Goal: Task Accomplishment & Management: Manage account settings

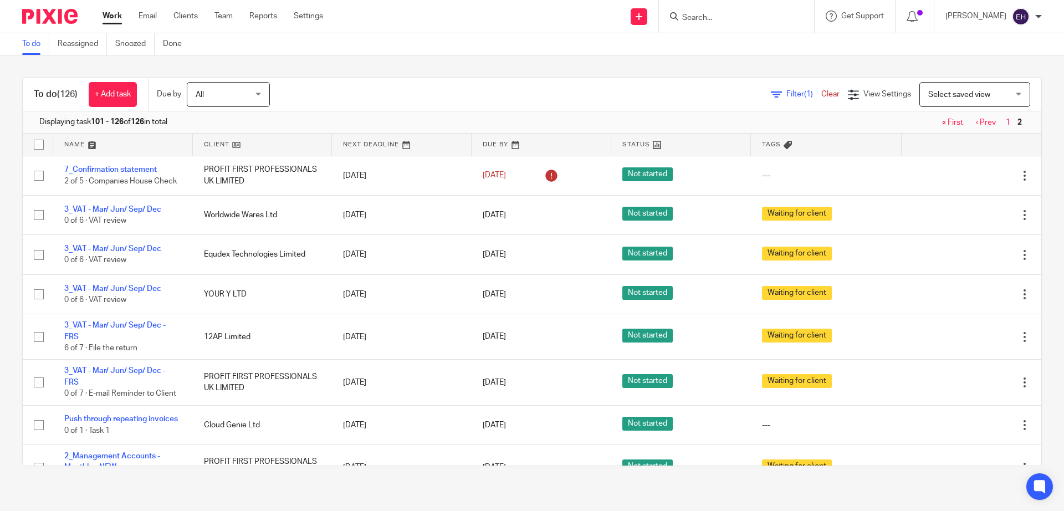
click at [725, 17] on input "Search" at bounding box center [731, 18] width 100 height 10
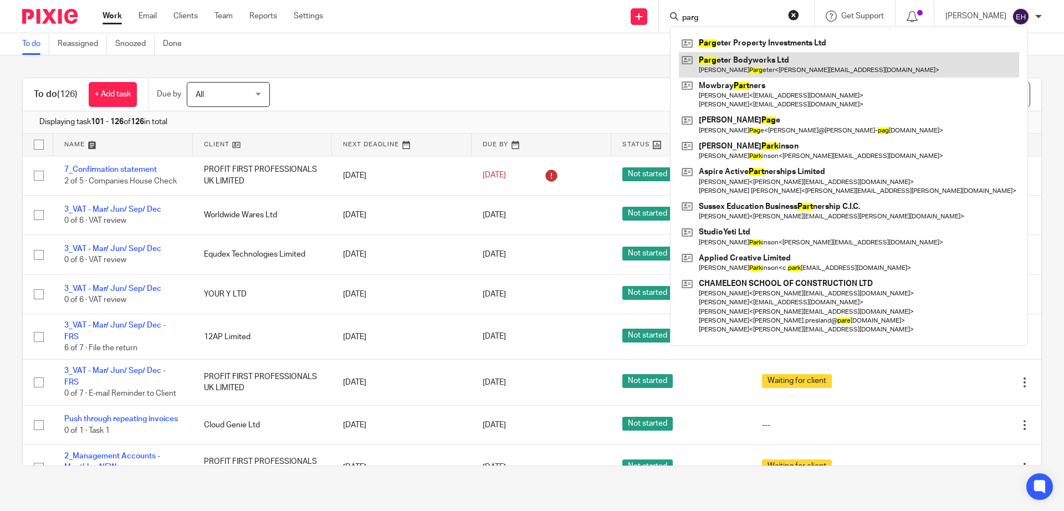
type input "parg"
click at [815, 67] on link at bounding box center [849, 64] width 340 height 25
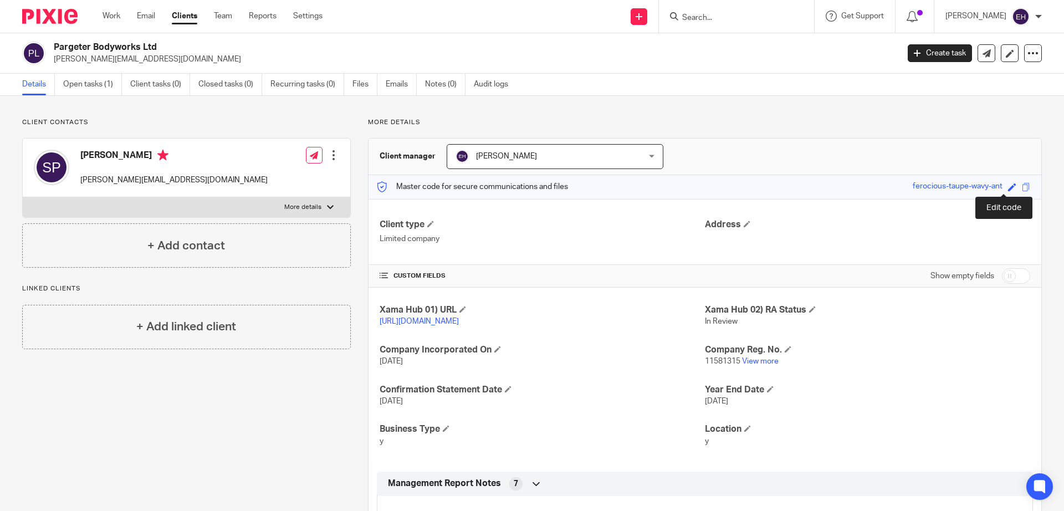
click at [1008, 187] on span at bounding box center [1012, 187] width 8 height 8
type input "ferocious-taupe-wavy-ant"
click at [1007, 187] on icon at bounding box center [1010, 186] width 7 height 7
click at [746, 223] on span at bounding box center [747, 224] width 7 height 7
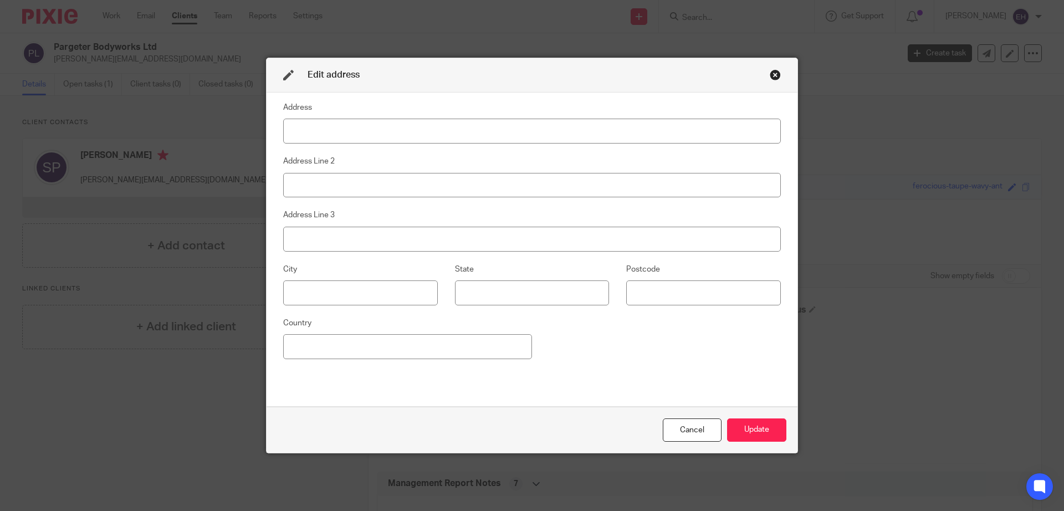
click at [331, 131] on input at bounding box center [532, 131] width 498 height 25
type input "The Health Hub"
type input "2-8 Sussex Road"
type input "Haywards Heath"
type input "West Sussex"
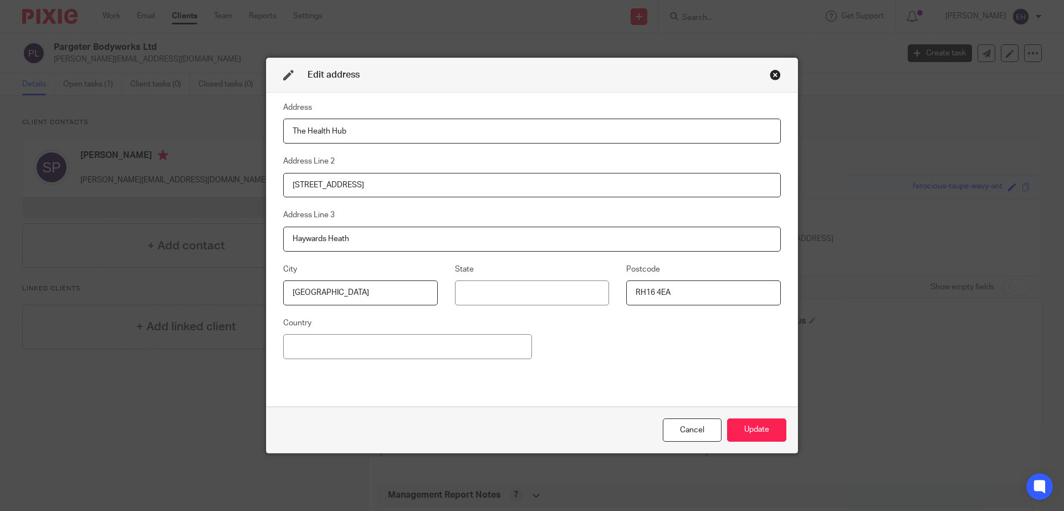
type input "RH16 4EA"
click at [646, 357] on div "Address The Health Hub Address Line 2 2-8 Sussex Road Address Line 3 Haywards H…" at bounding box center [532, 249] width 498 height 297
click at [675, 345] on div "Address The Health Hub Address Line 2 2-8 Sussex Road Address Line 3 Haywards H…" at bounding box center [532, 249] width 498 height 297
click at [756, 430] on button "Update" at bounding box center [756, 431] width 59 height 24
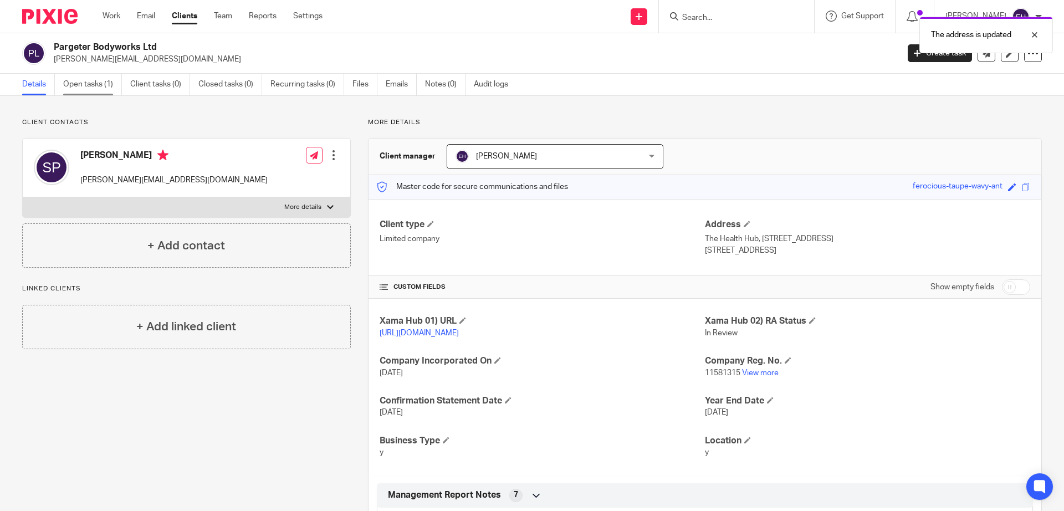
click at [88, 84] on link "Open tasks (1)" at bounding box center [92, 85] width 59 height 22
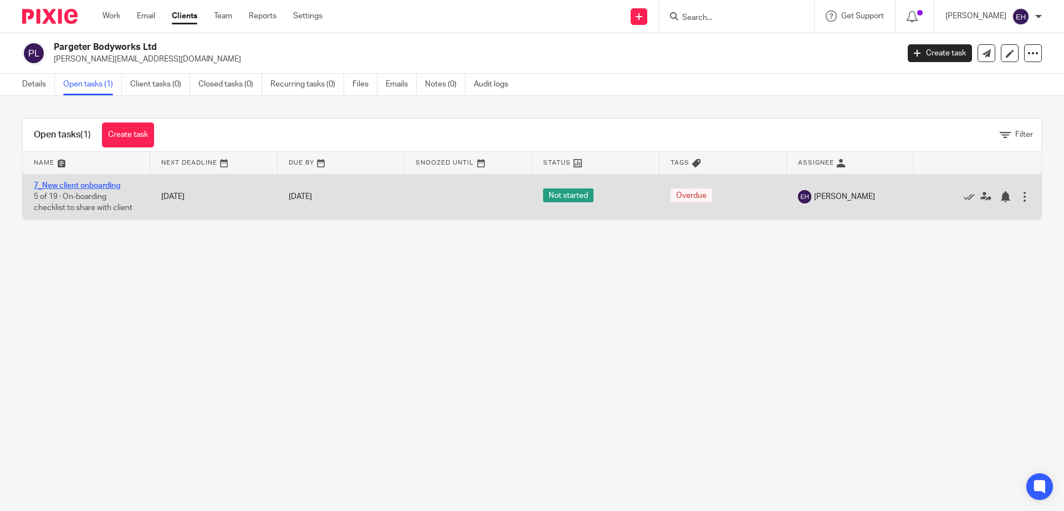
click at [99, 187] on link "7_New client onboarding" at bounding box center [77, 186] width 86 height 8
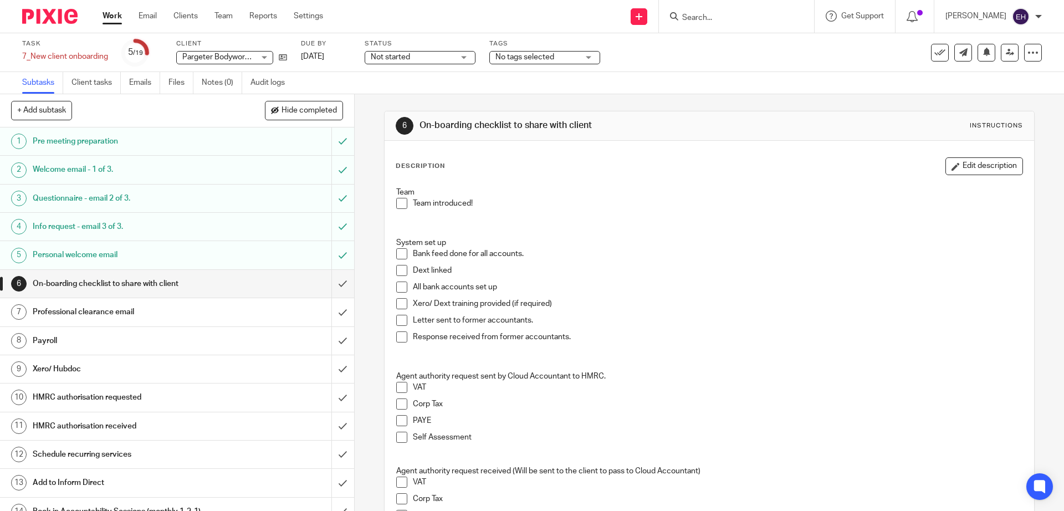
click at [156, 338] on h1 "Payroll" at bounding box center [129, 341] width 192 height 17
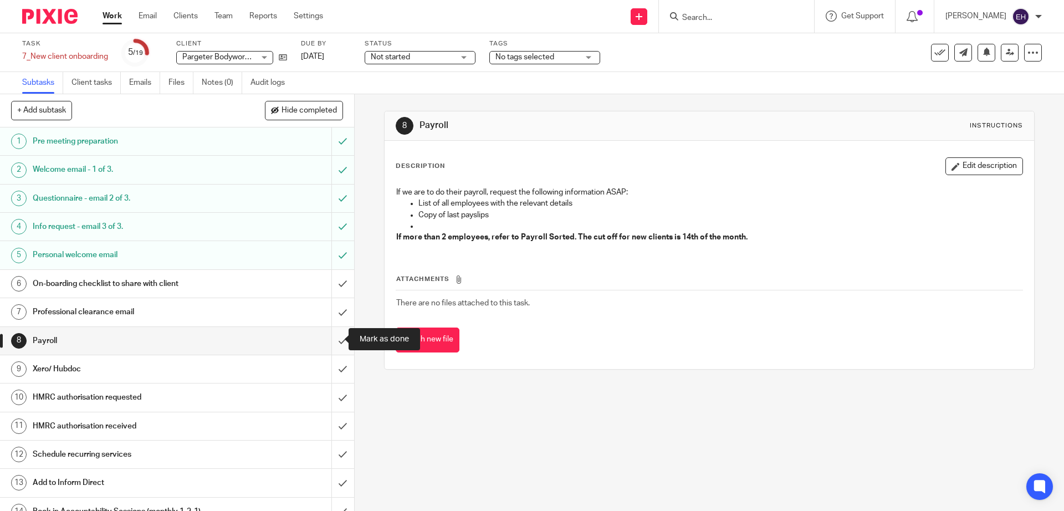
click at [330, 340] on input "submit" at bounding box center [177, 341] width 354 height 28
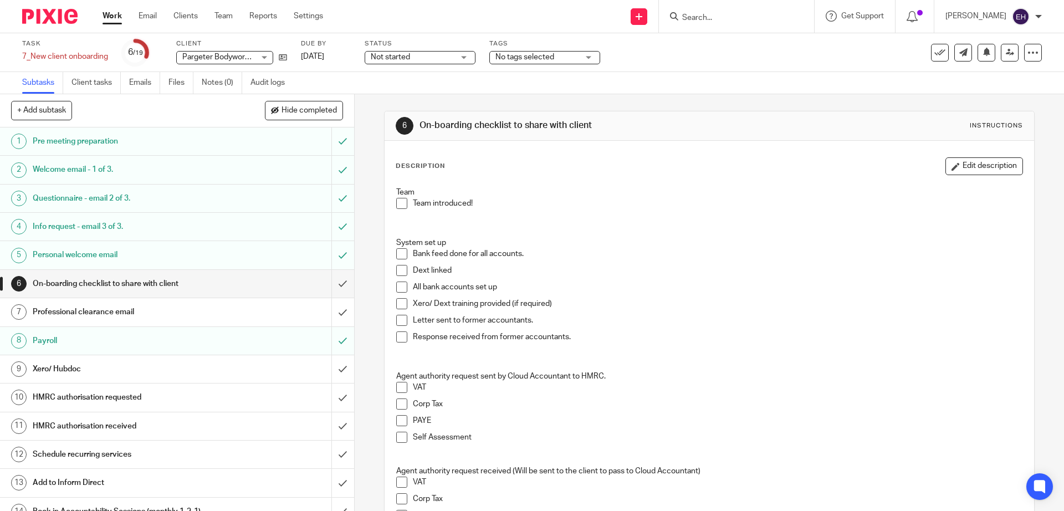
click at [288, 370] on div "Xero/ Hubdoc" at bounding box center [177, 369] width 288 height 17
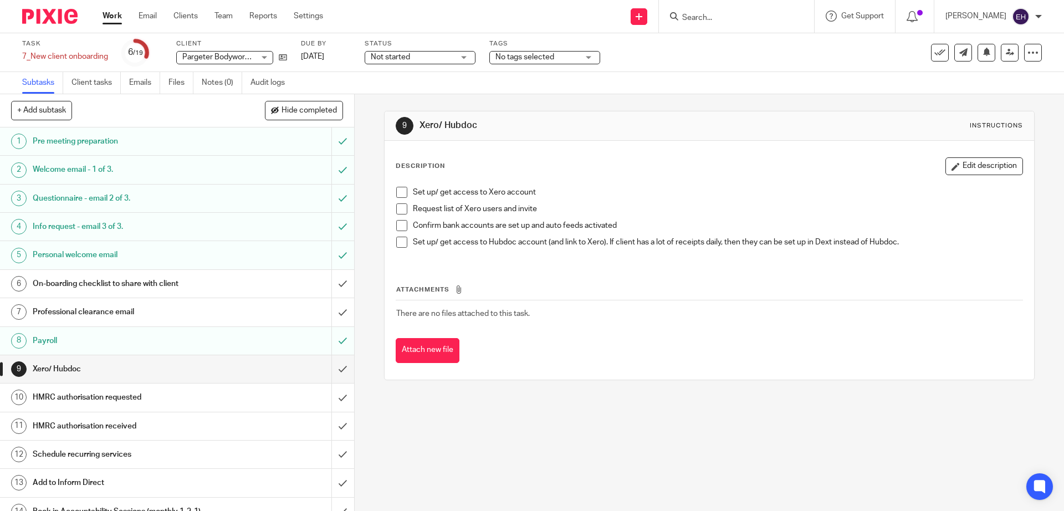
click at [402, 195] on span at bounding box center [401, 192] width 11 height 11
click at [400, 207] on span at bounding box center [401, 208] width 11 height 11
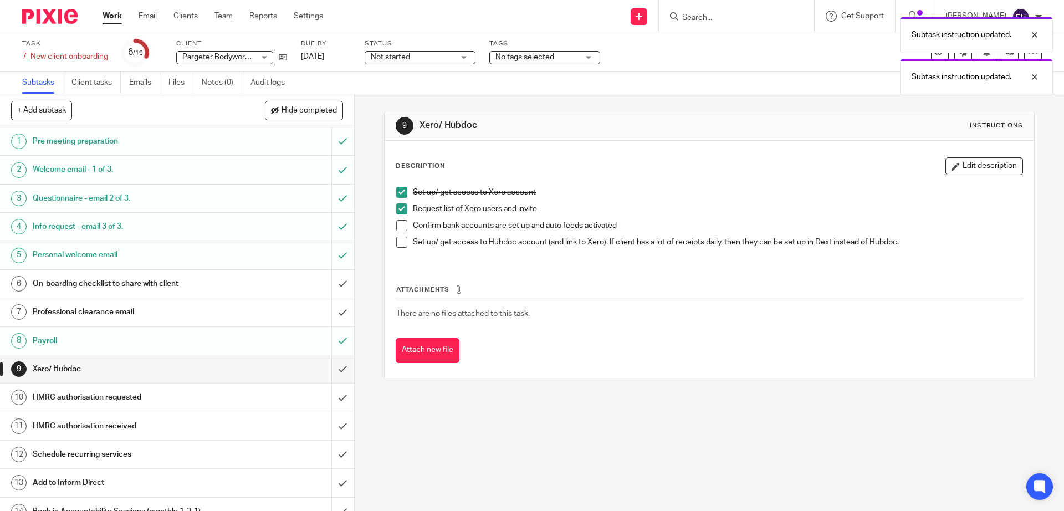
click at [400, 244] on span at bounding box center [401, 242] width 11 height 11
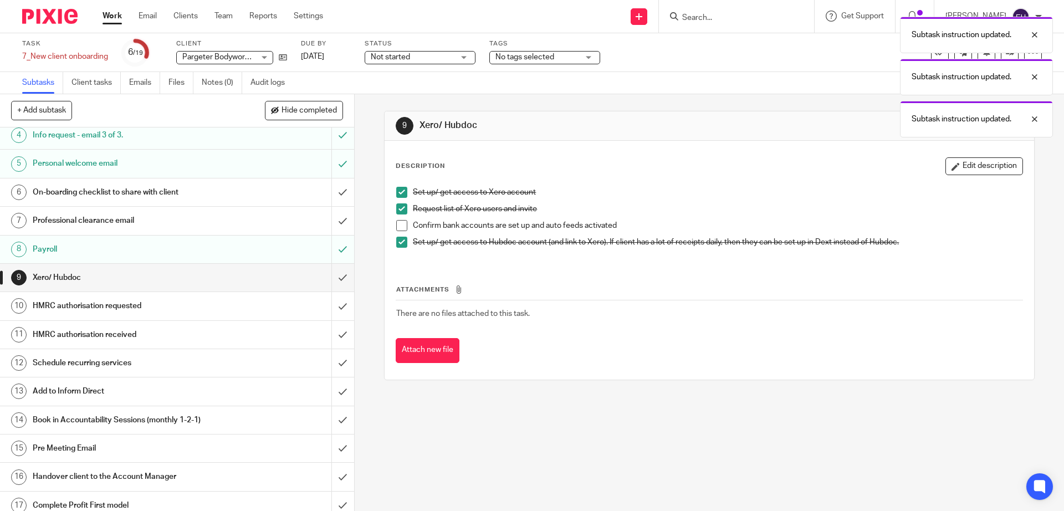
scroll to position [154, 0]
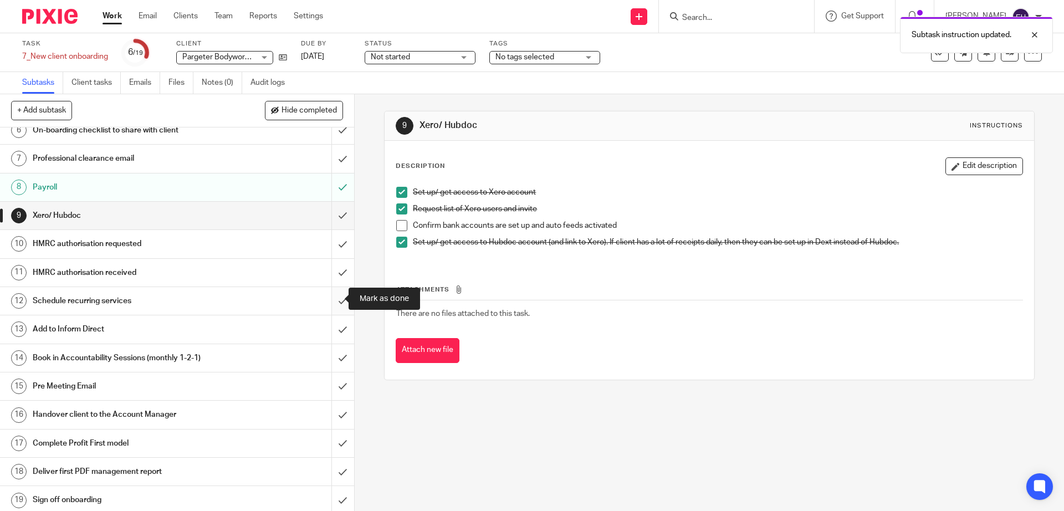
click at [332, 299] on input "submit" at bounding box center [177, 301] width 354 height 28
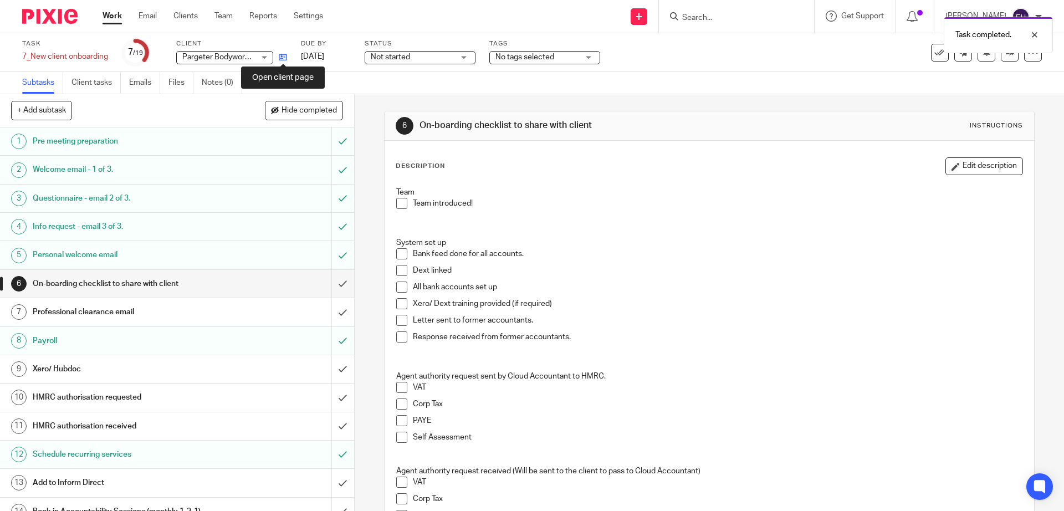
click at [280, 59] on icon at bounding box center [283, 57] width 8 height 8
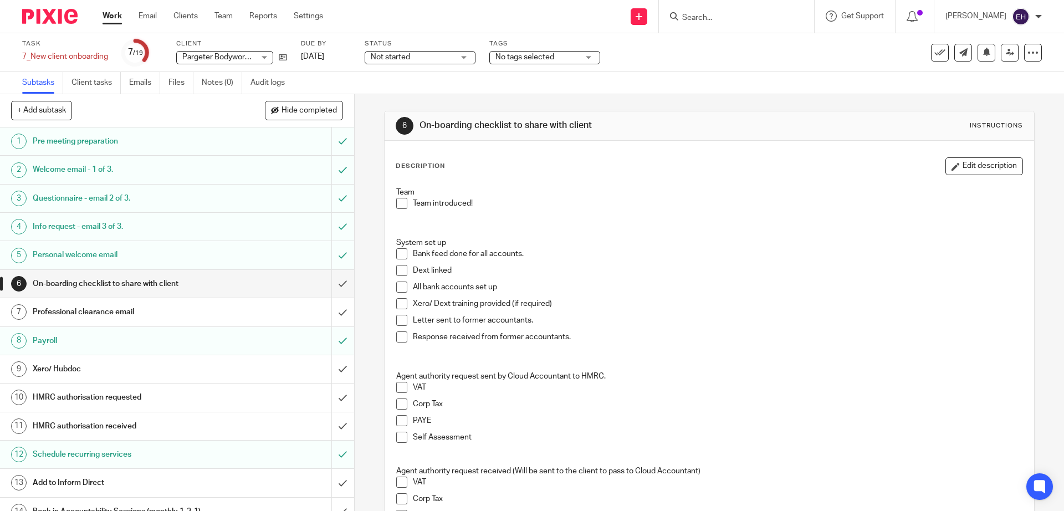
click at [746, 17] on input "Search" at bounding box center [731, 18] width 100 height 10
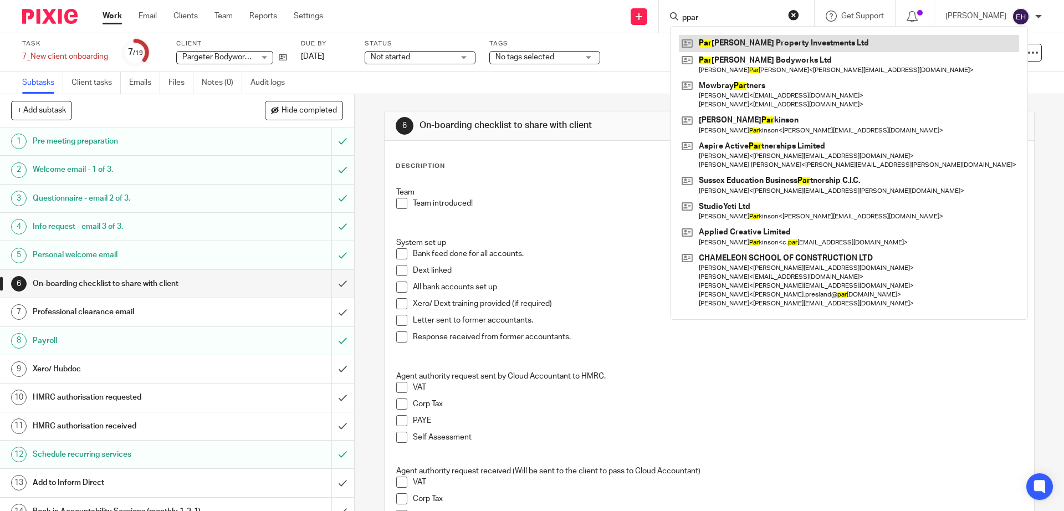
type input "ppar"
click at [762, 42] on link at bounding box center [849, 43] width 340 height 17
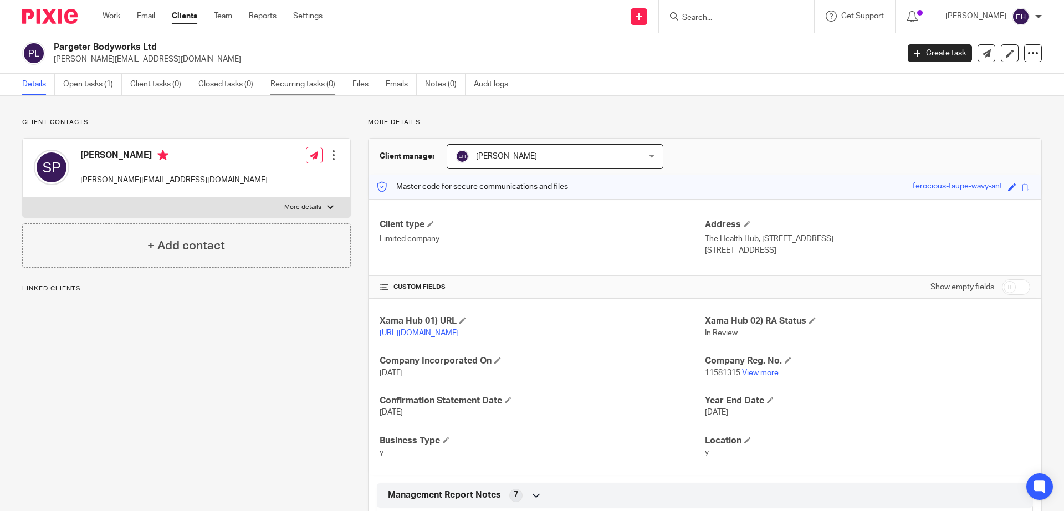
click at [321, 81] on link "Recurring tasks (0)" at bounding box center [308, 85] width 74 height 22
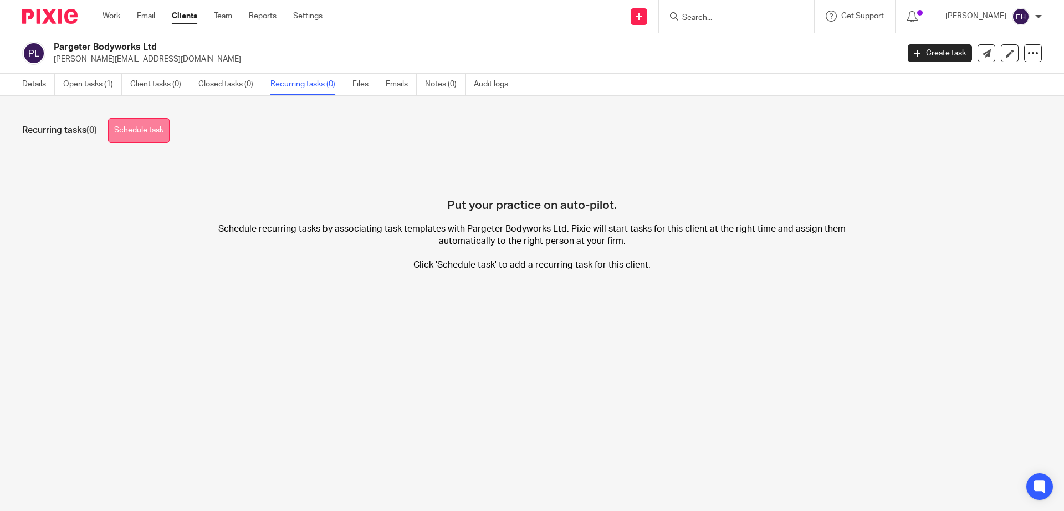
click at [151, 130] on link "Schedule task" at bounding box center [139, 130] width 62 height 25
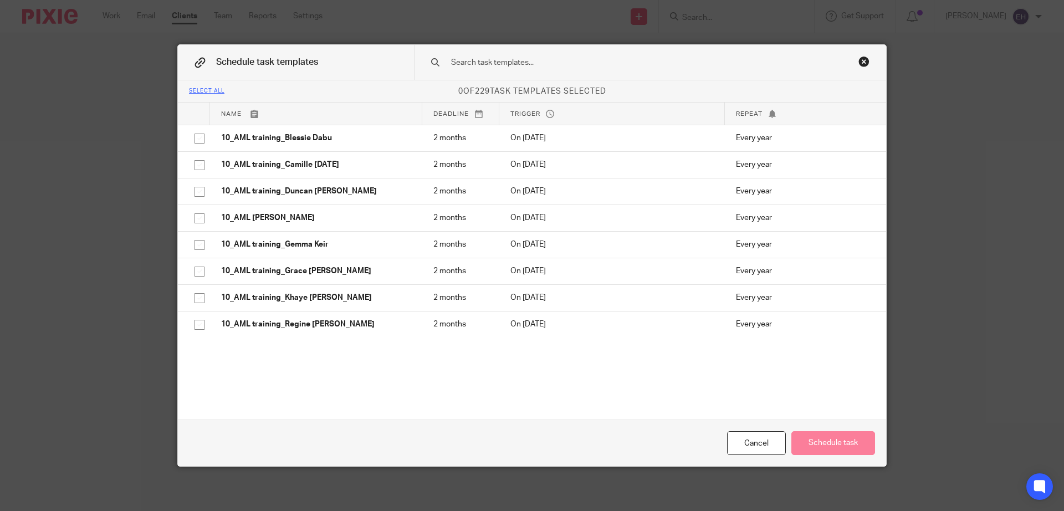
click at [667, 67] on input "text" at bounding box center [632, 63] width 365 height 12
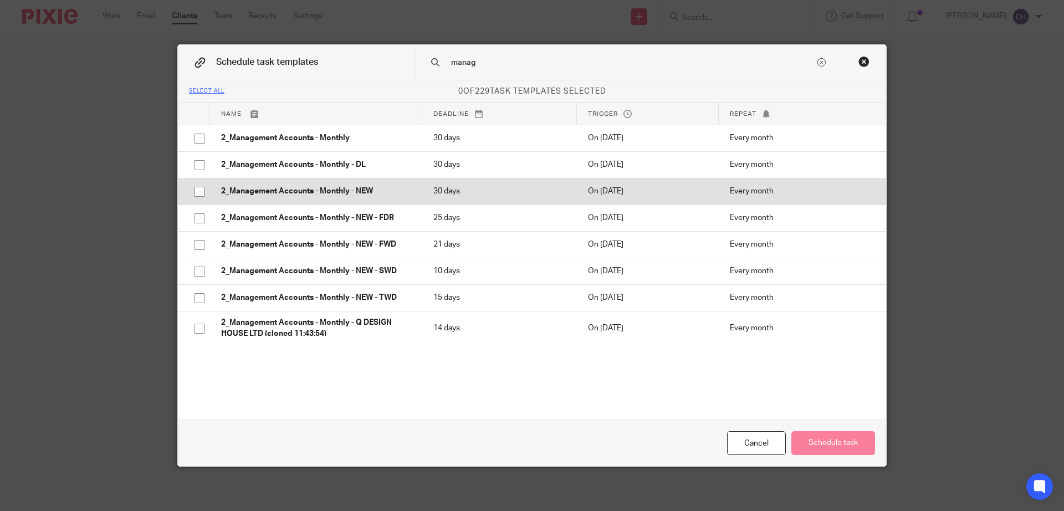
type input "manag"
click at [359, 185] on td "2_Management Accounts - Monthly - NEW" at bounding box center [316, 191] width 212 height 27
checkbox input "true"
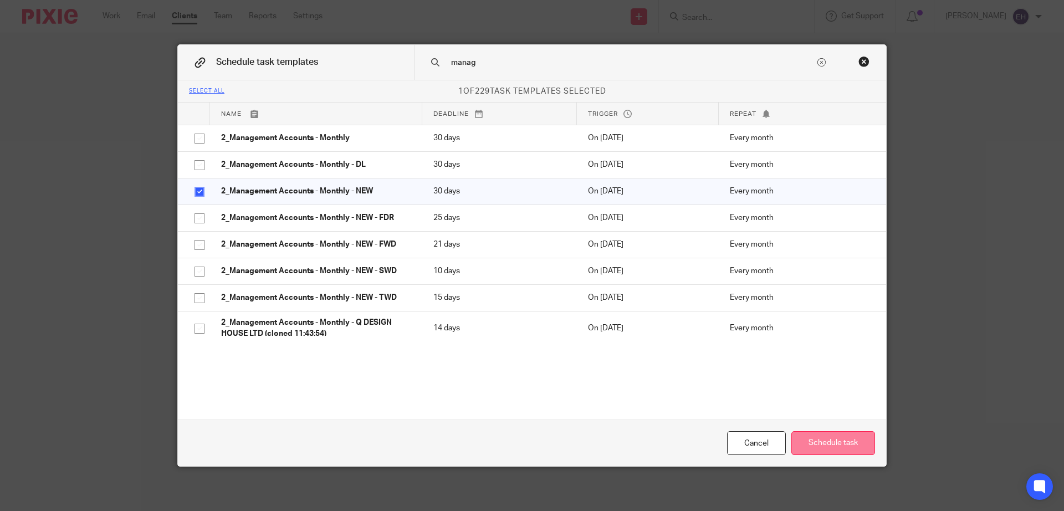
click at [822, 437] on button "Schedule task" at bounding box center [834, 443] width 84 height 24
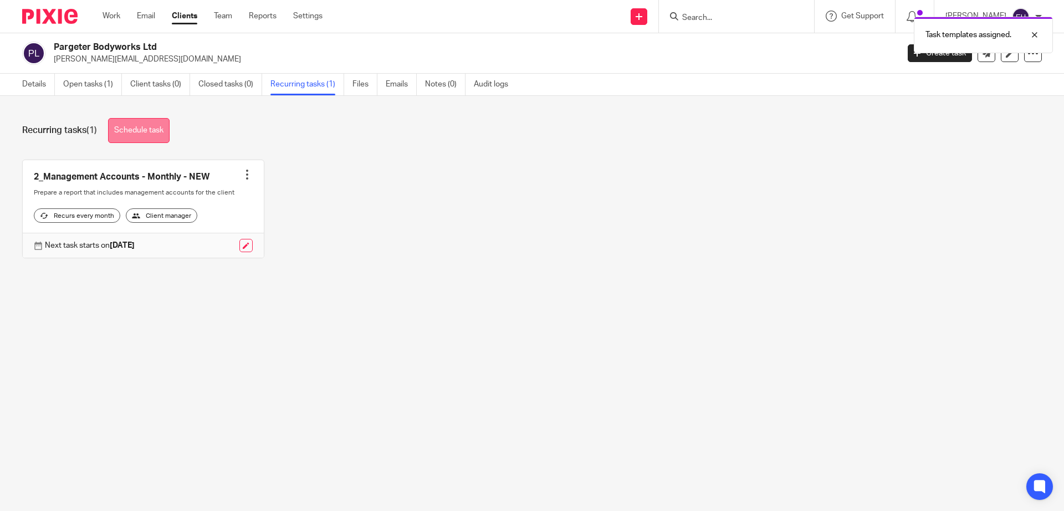
click at [152, 129] on link "Schedule task" at bounding box center [139, 130] width 62 height 25
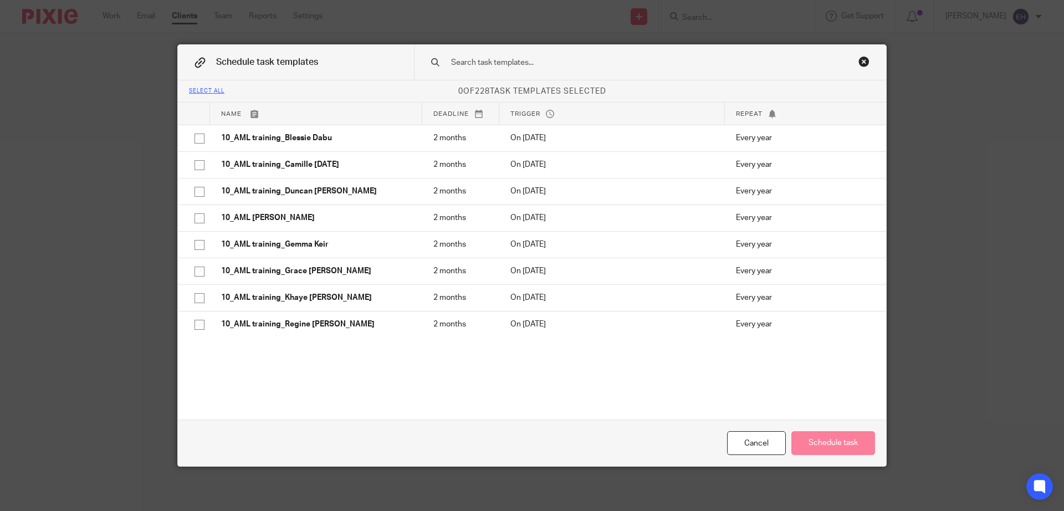
click at [461, 64] on input "text" at bounding box center [632, 63] width 365 height 12
click at [457, 68] on input "text" at bounding box center [632, 63] width 365 height 12
click at [462, 65] on input "text" at bounding box center [632, 63] width 365 height 12
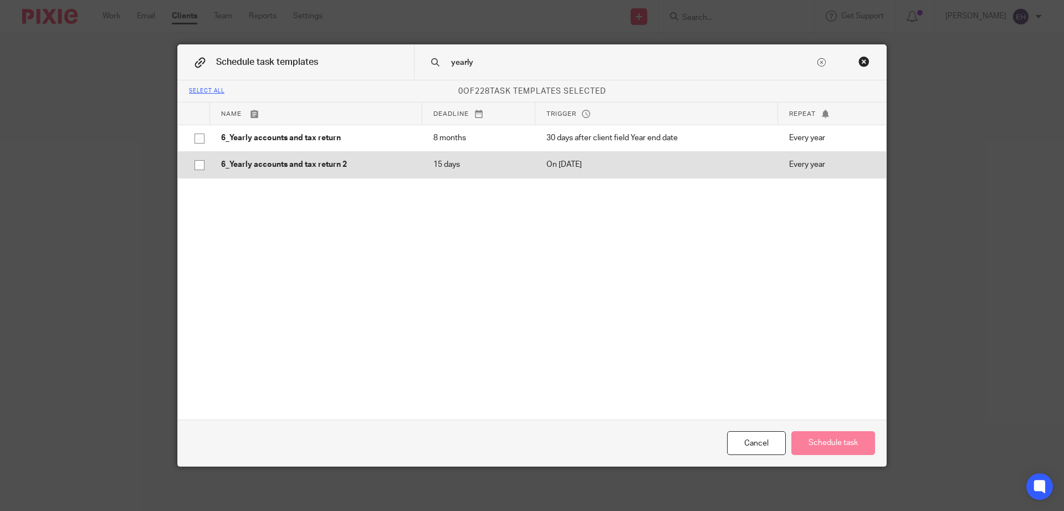
type input "yearly"
click at [327, 167] on p "6_Yearly accounts and tax return 2" at bounding box center [316, 164] width 190 height 11
checkbox input "true"
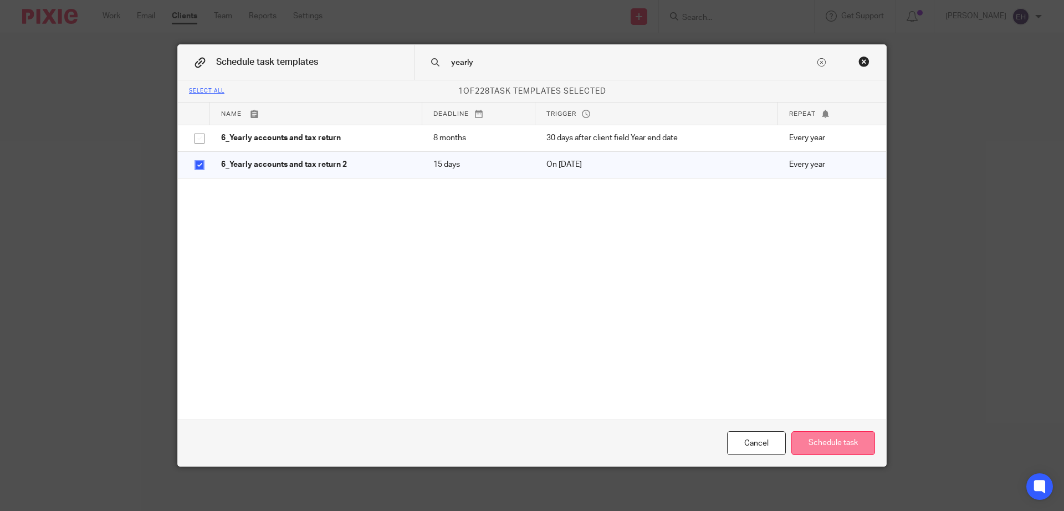
click at [848, 443] on button "Schedule task" at bounding box center [834, 443] width 84 height 24
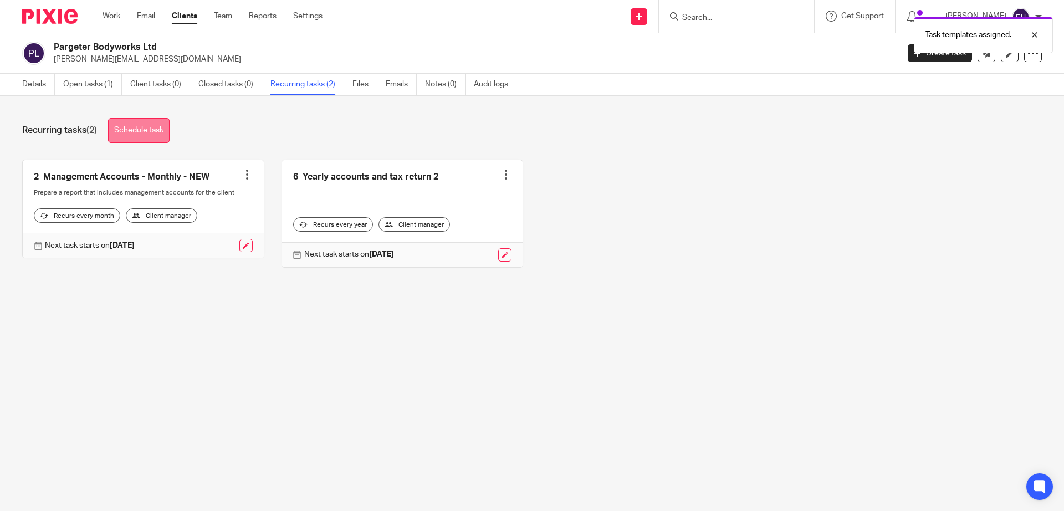
click at [149, 131] on link "Schedule task" at bounding box center [139, 130] width 62 height 25
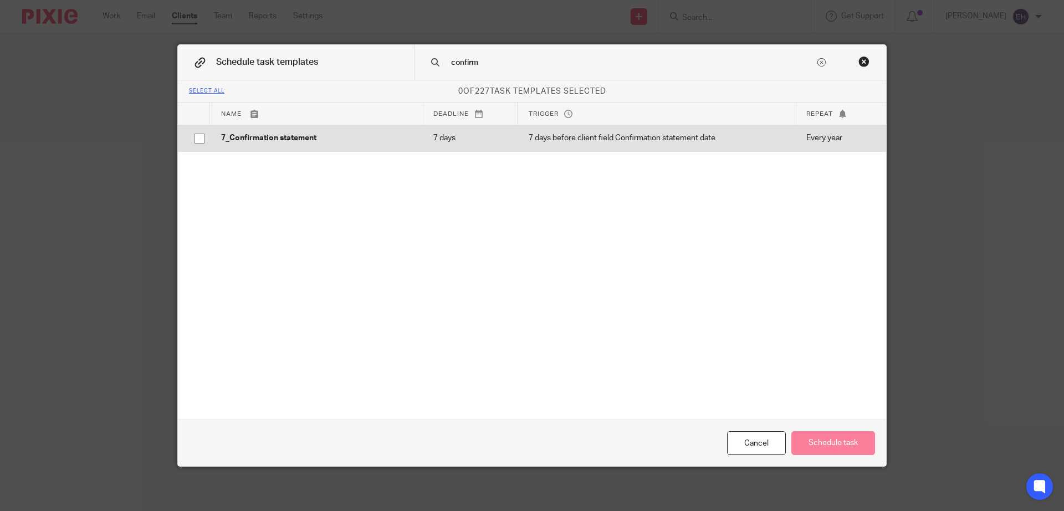
type input "confirm"
click at [460, 131] on td "7 days" at bounding box center [469, 138] width 95 height 27
checkbox input "true"
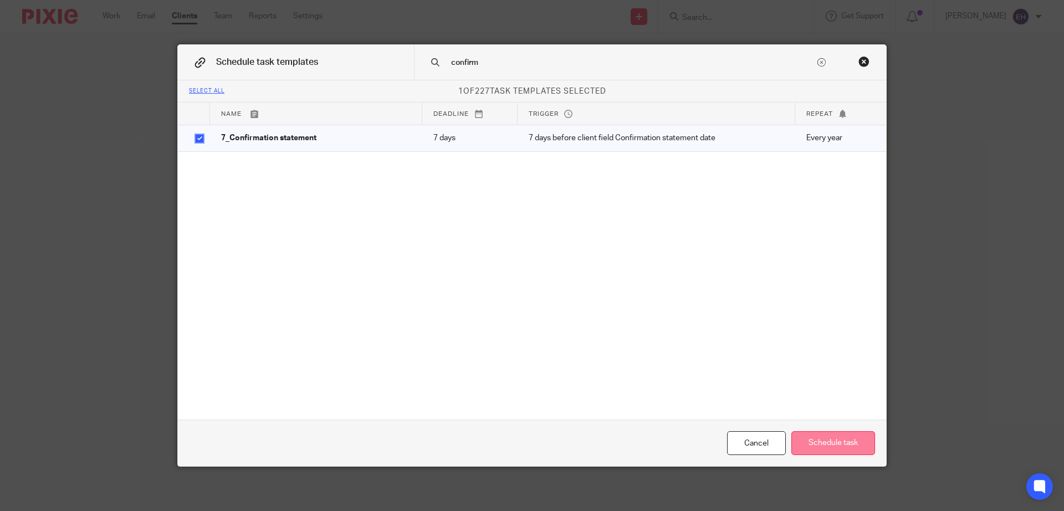
click at [851, 441] on button "Schedule task" at bounding box center [834, 443] width 84 height 24
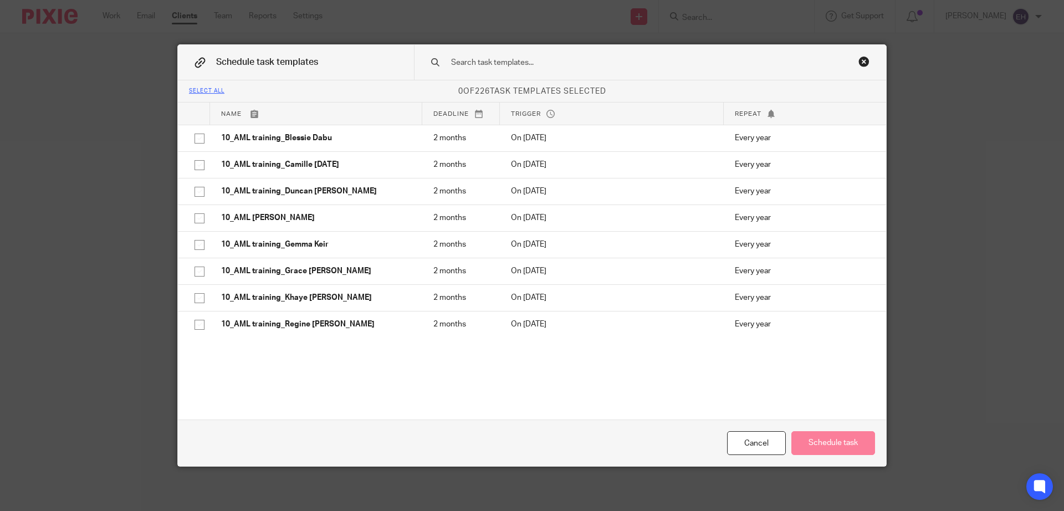
click at [519, 69] on input "text" at bounding box center [632, 63] width 365 height 12
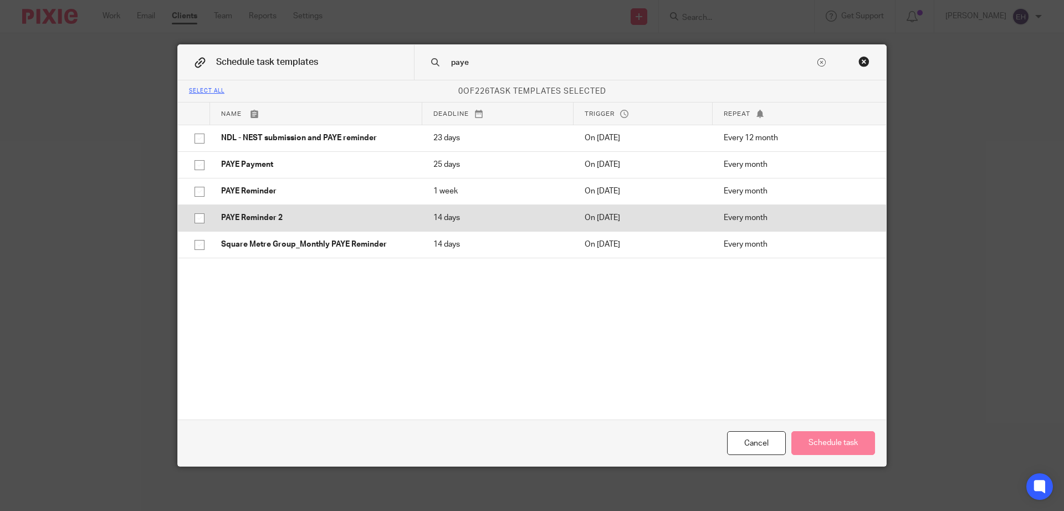
type input "paye"
click at [459, 218] on p "14 days" at bounding box center [497, 217] width 129 height 11
checkbox input "true"
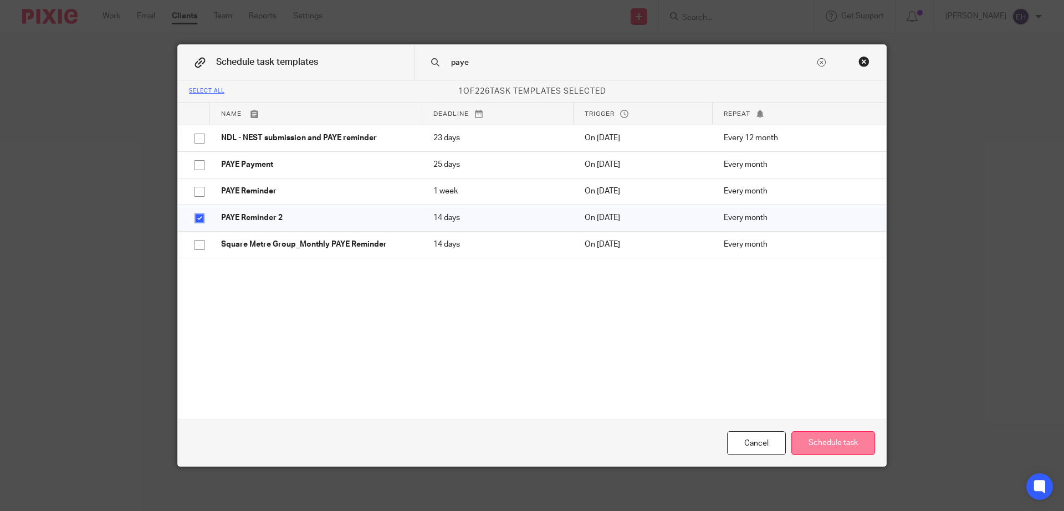
click at [818, 445] on button "Schedule task" at bounding box center [834, 443] width 84 height 24
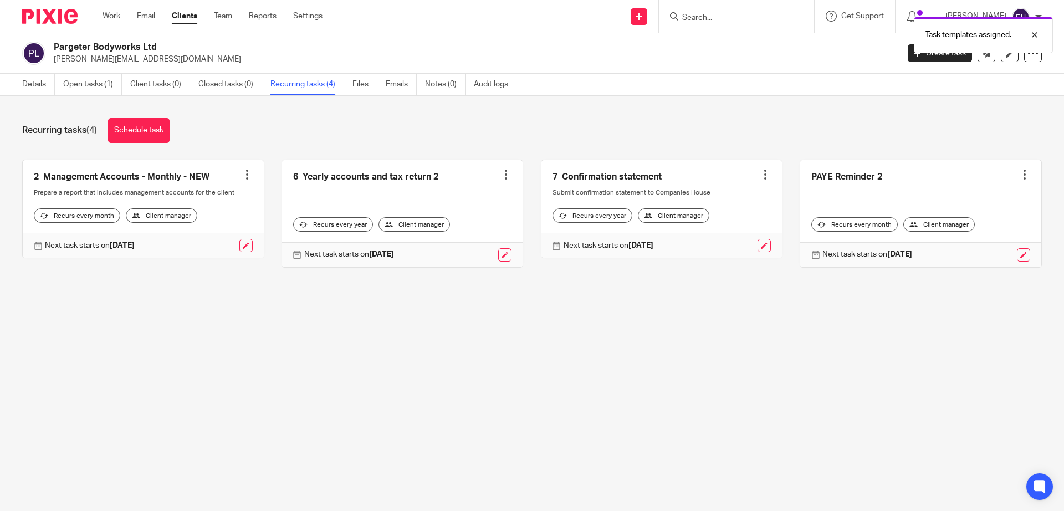
click at [700, 27] on div "Task templates assigned." at bounding box center [792, 32] width 521 height 42
click at [705, 19] on div "Task templates assigned." at bounding box center [792, 32] width 521 height 42
click at [706, 17] on div "Task templates assigned." at bounding box center [792, 32] width 521 height 42
click at [692, 19] on div "Task templates assigned." at bounding box center [792, 32] width 521 height 42
click at [690, 13] on div "Task templates assigned." at bounding box center [792, 32] width 521 height 42
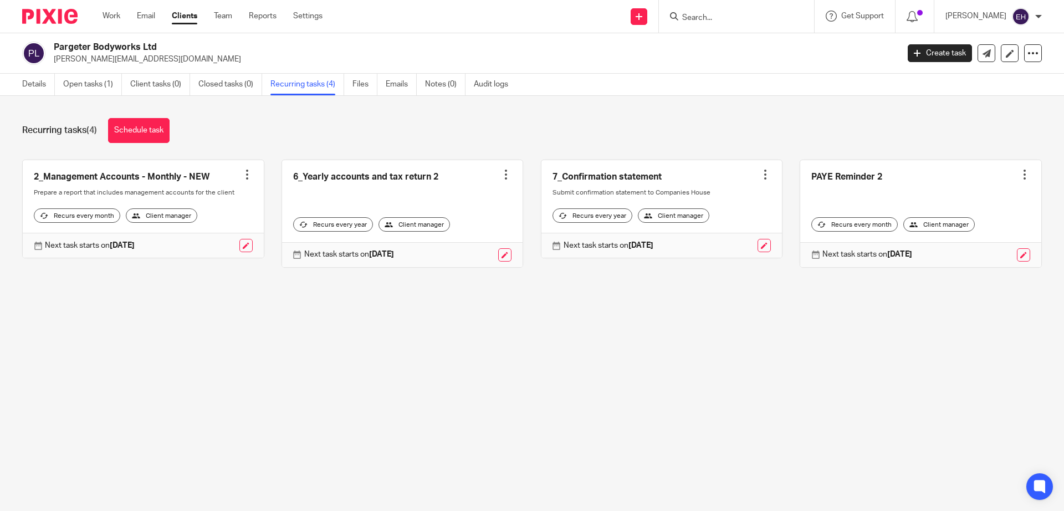
click at [700, 13] on div "Task templates assigned." at bounding box center [792, 32] width 521 height 42
click at [697, 17] on input "Search" at bounding box center [731, 18] width 100 height 10
click at [701, 19] on input "Search" at bounding box center [731, 18] width 100 height 10
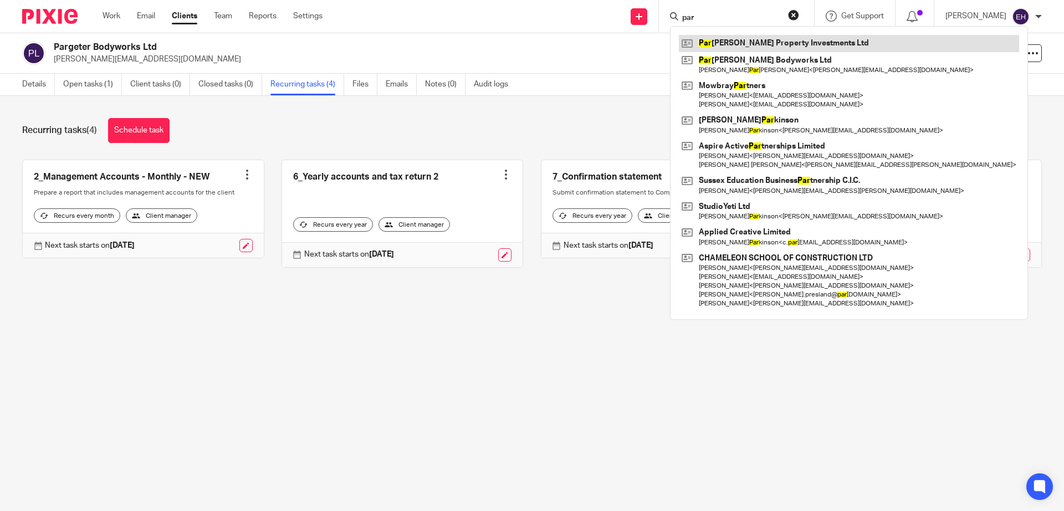
type input "par"
click at [767, 42] on link at bounding box center [849, 43] width 340 height 17
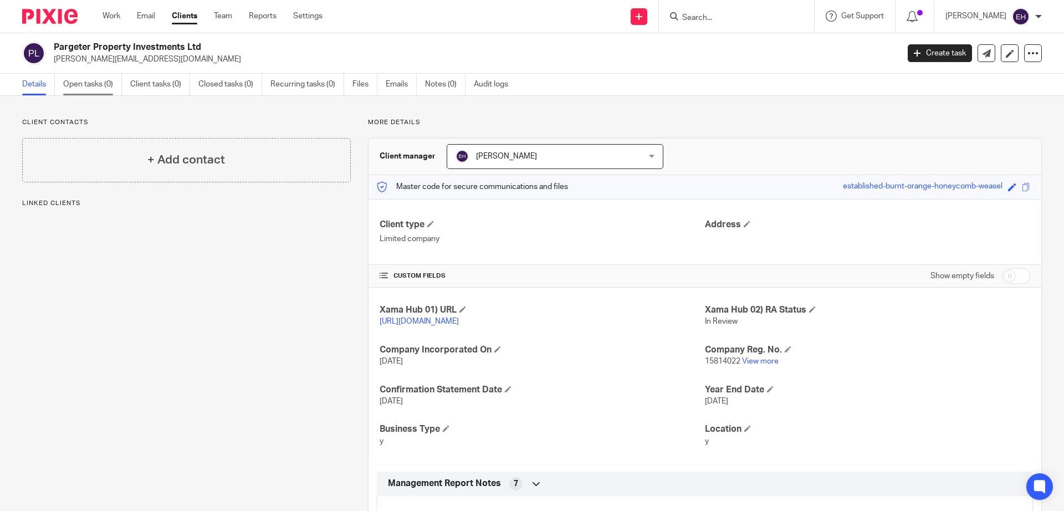
click at [93, 83] on link "Open tasks (0)" at bounding box center [92, 85] width 59 height 22
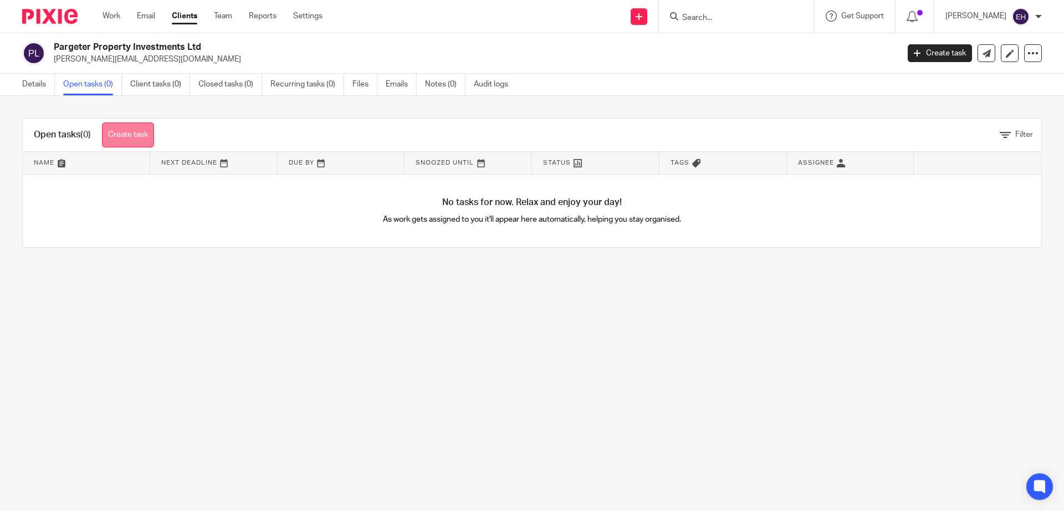
click at [126, 137] on link "Create task" at bounding box center [128, 135] width 52 height 25
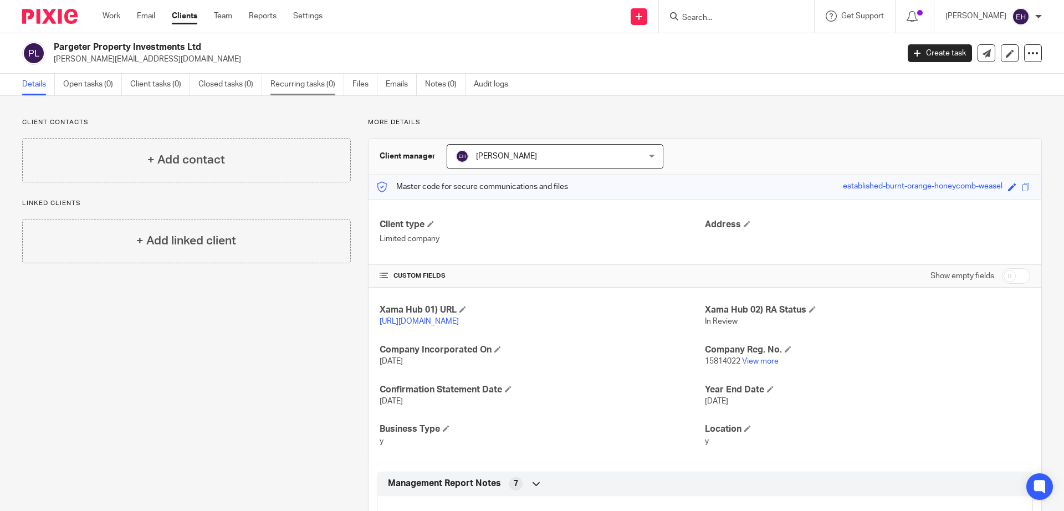
click at [301, 83] on link "Recurring tasks (0)" at bounding box center [308, 85] width 74 height 22
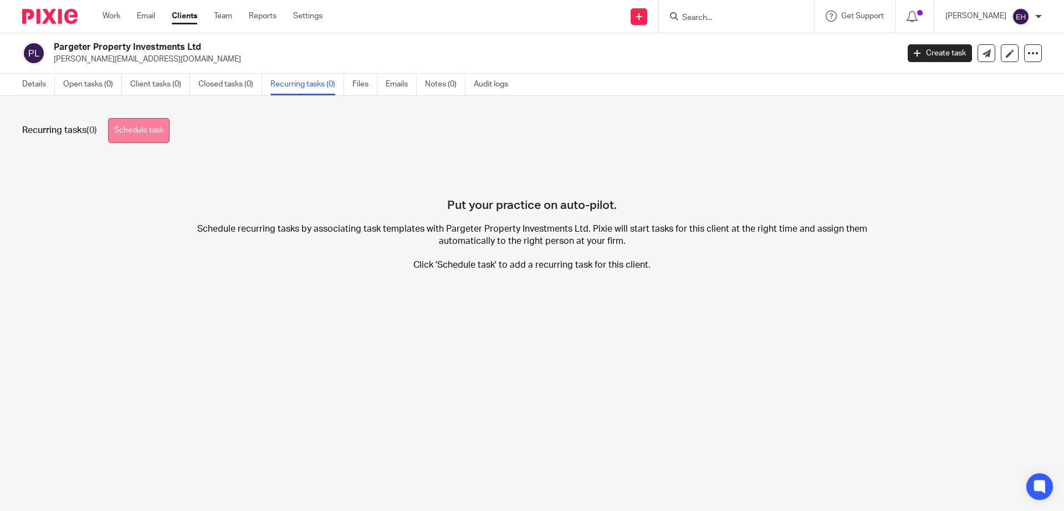
click at [151, 131] on link "Schedule task" at bounding box center [139, 130] width 62 height 25
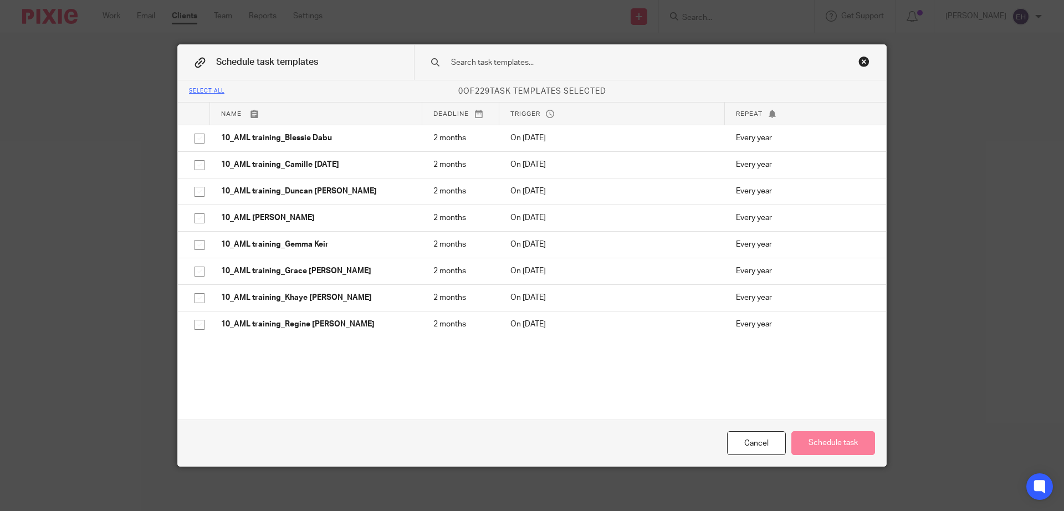
click at [514, 64] on input "text" at bounding box center [632, 63] width 365 height 12
click at [514, 61] on input "text" at bounding box center [632, 63] width 365 height 12
click at [514, 65] on input "text" at bounding box center [632, 63] width 365 height 12
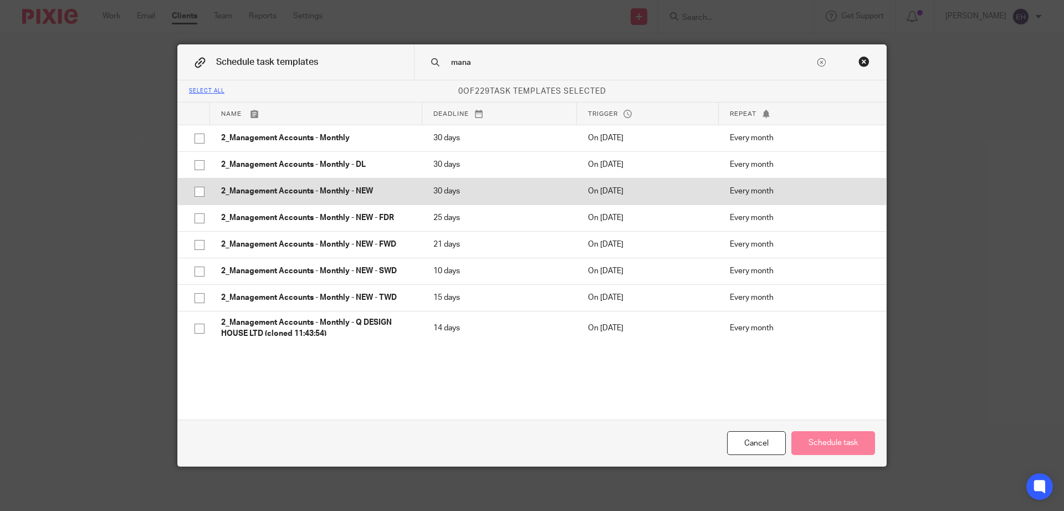
type input "mana"
click at [386, 191] on p "2_Management Accounts - Monthly - NEW" at bounding box center [316, 191] width 190 height 11
checkbox input "true"
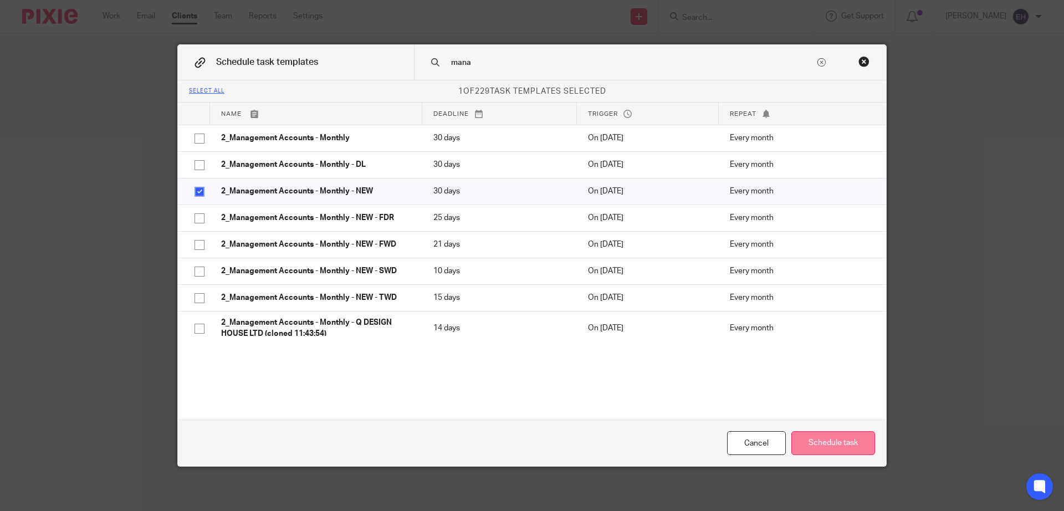
click at [823, 437] on button "Schedule task" at bounding box center [834, 443] width 84 height 24
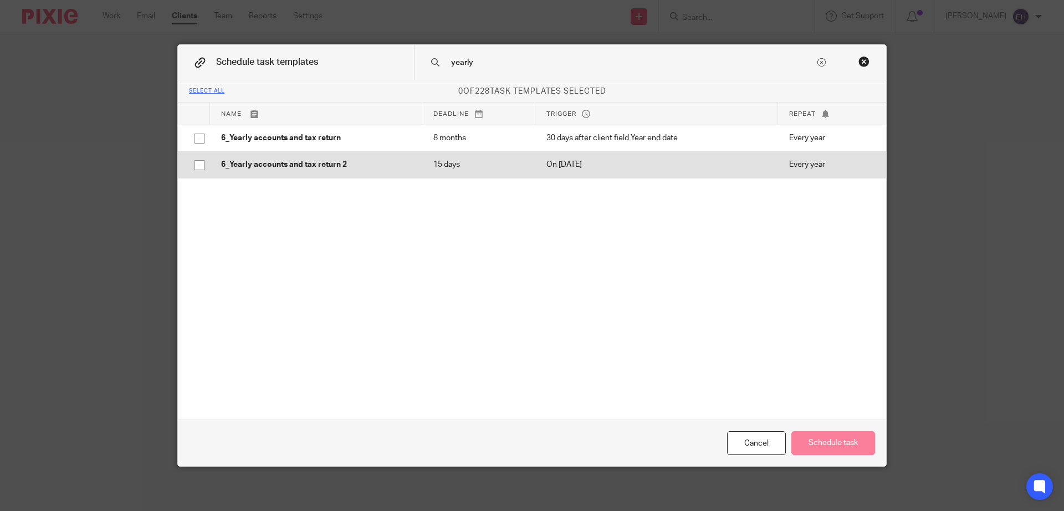
type input "yearly"
click at [409, 166] on td "6_Yearly accounts and tax return 2" at bounding box center [316, 164] width 212 height 27
checkbox input "true"
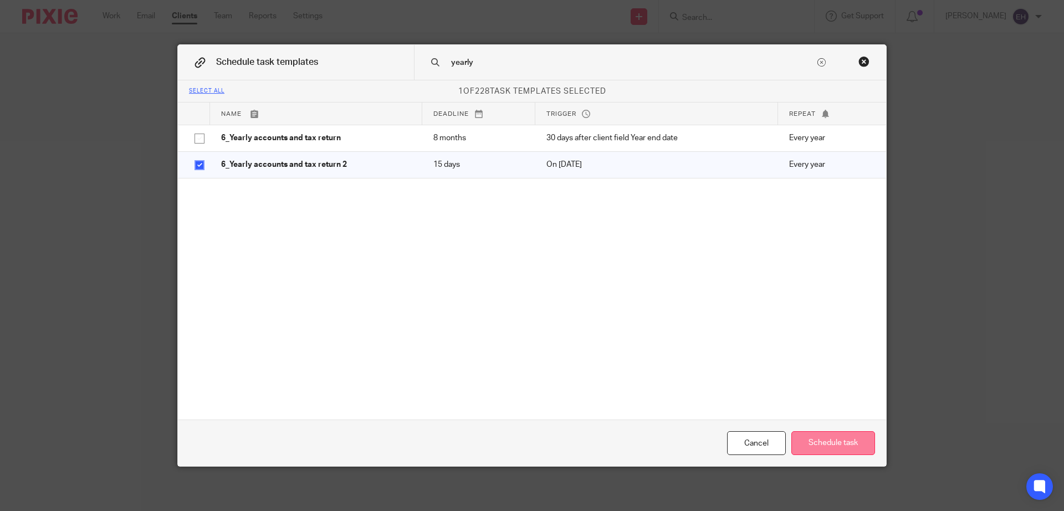
click at [838, 439] on button "Schedule task" at bounding box center [834, 443] width 84 height 24
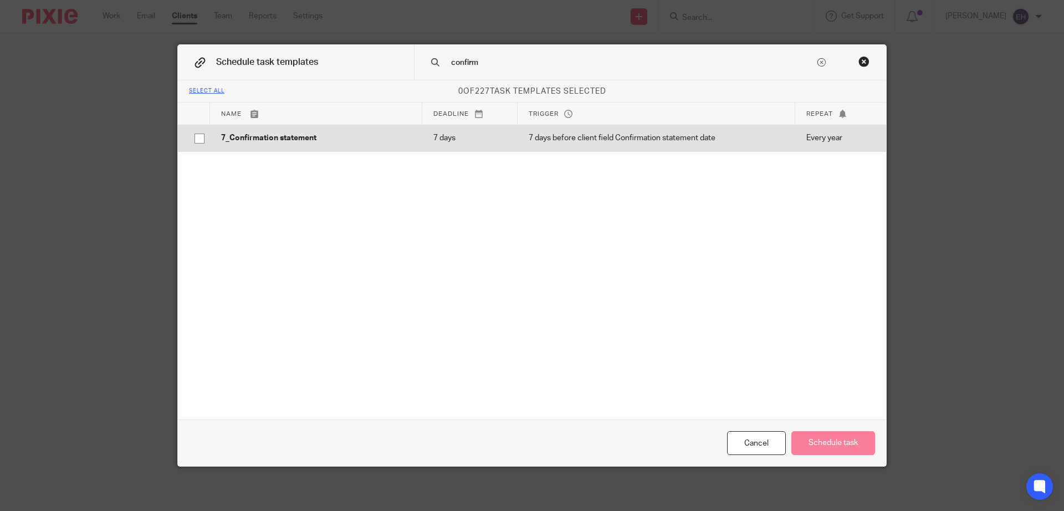
type input "confirm"
click at [394, 140] on p "7_Confirmation statement" at bounding box center [316, 137] width 190 height 11
checkbox input "true"
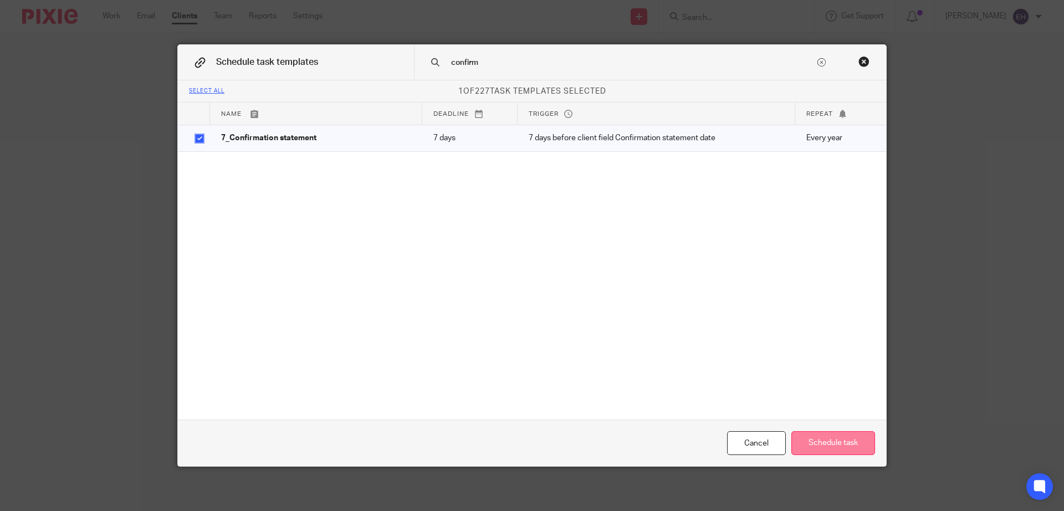
click at [844, 448] on button "Schedule task" at bounding box center [834, 443] width 84 height 24
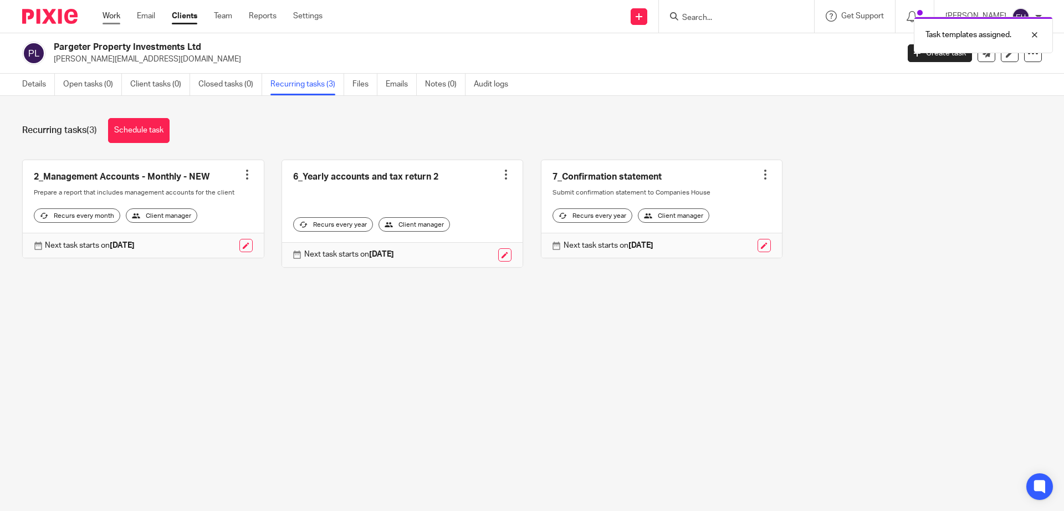
click at [117, 19] on link "Work" at bounding box center [112, 16] width 18 height 11
